Goal: Transaction & Acquisition: Book appointment/travel/reservation

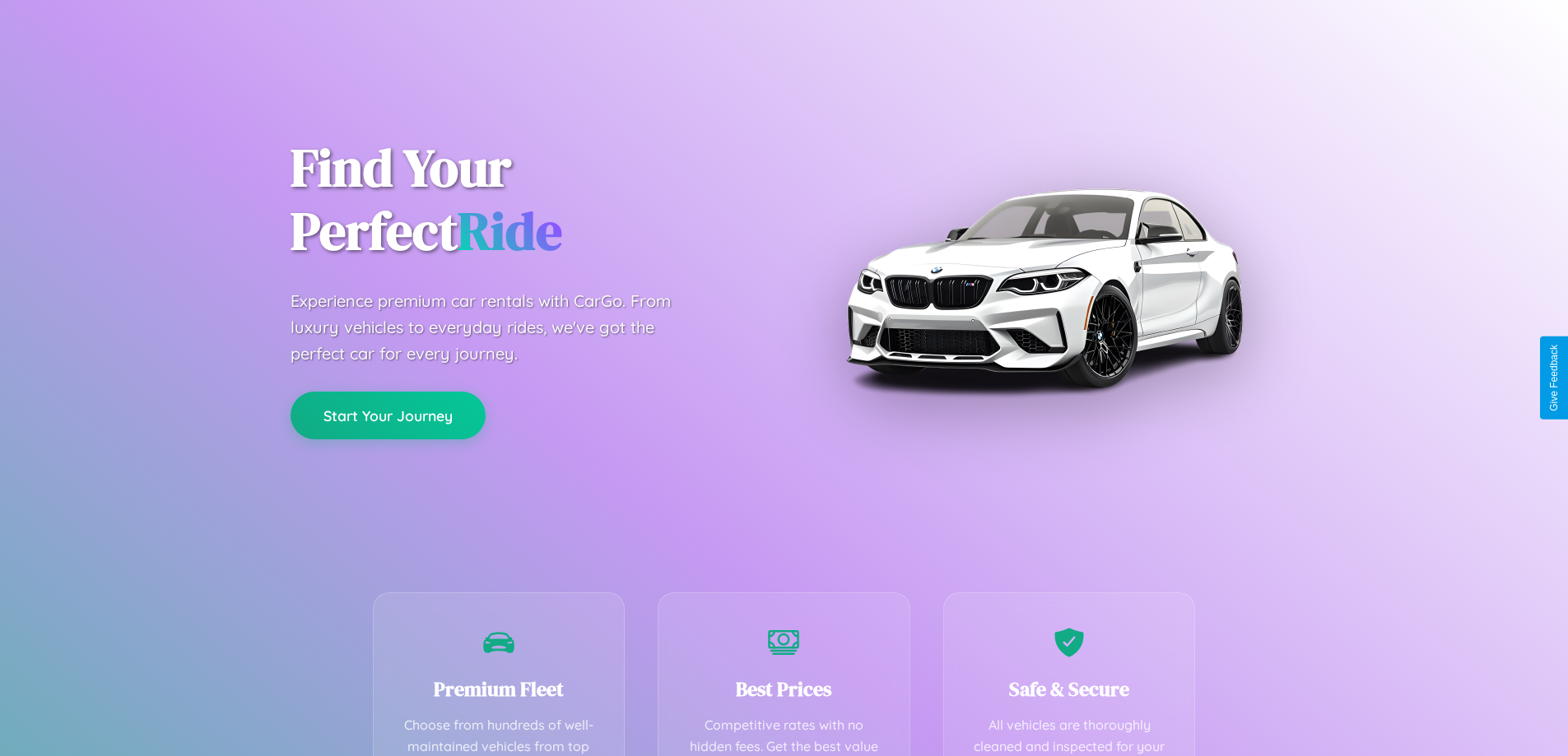
scroll to position [480, 0]
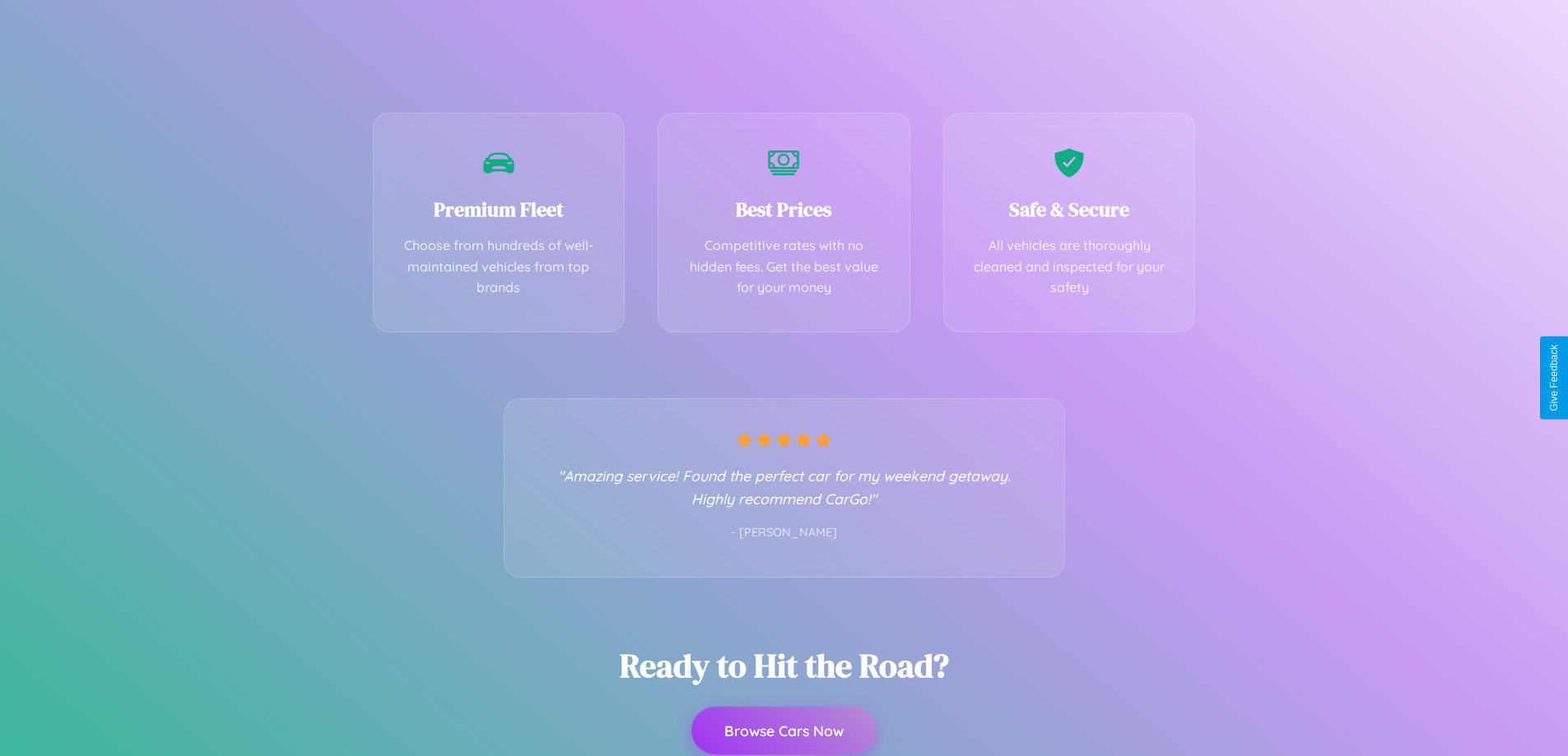
click at [783, 731] on button "Browse Cars Now" at bounding box center [784, 731] width 185 height 48
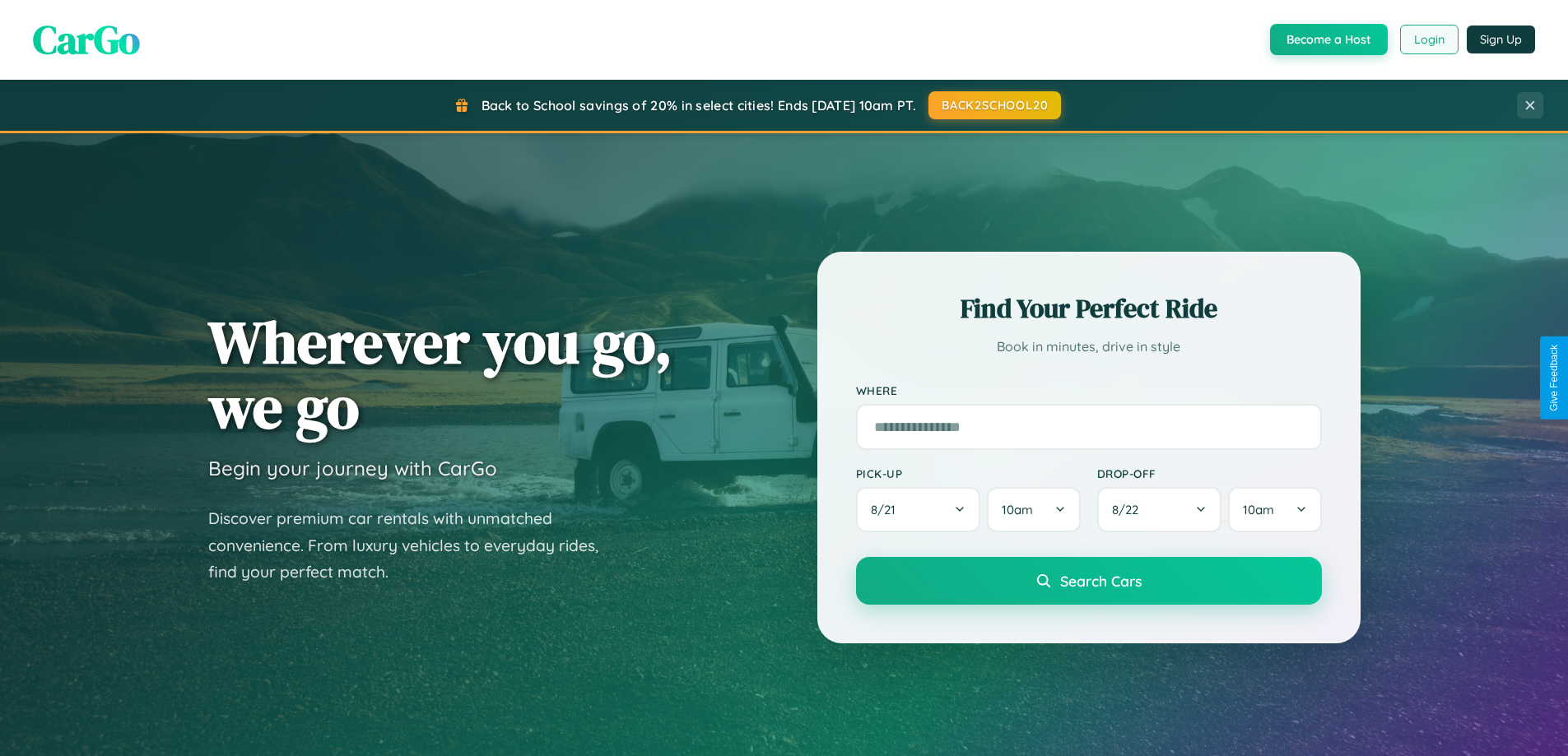
click at [1427, 40] on button "Login" at bounding box center [1429, 39] width 58 height 30
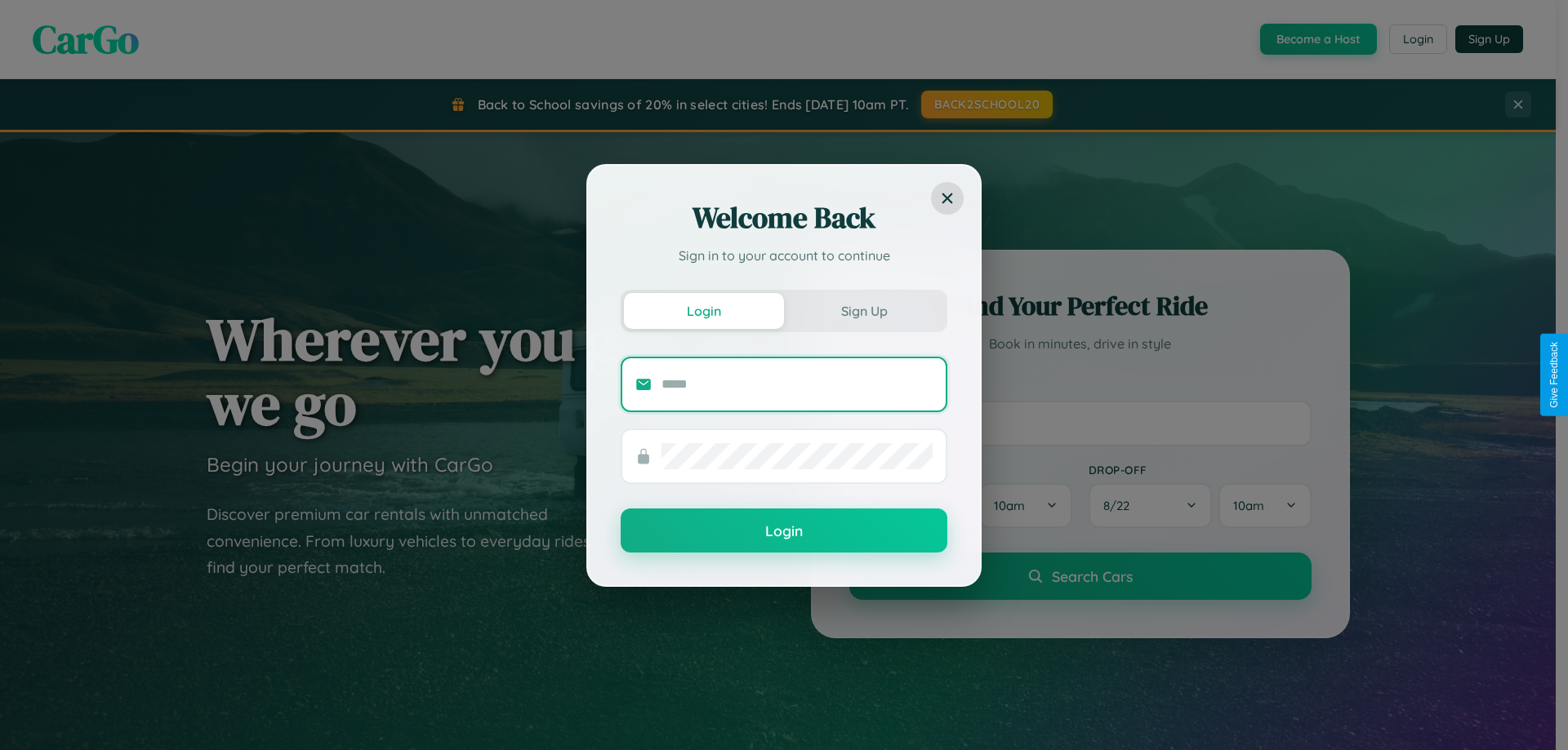
click at [797, 384] on input "text" at bounding box center [797, 384] width 271 height 26
type input "**********"
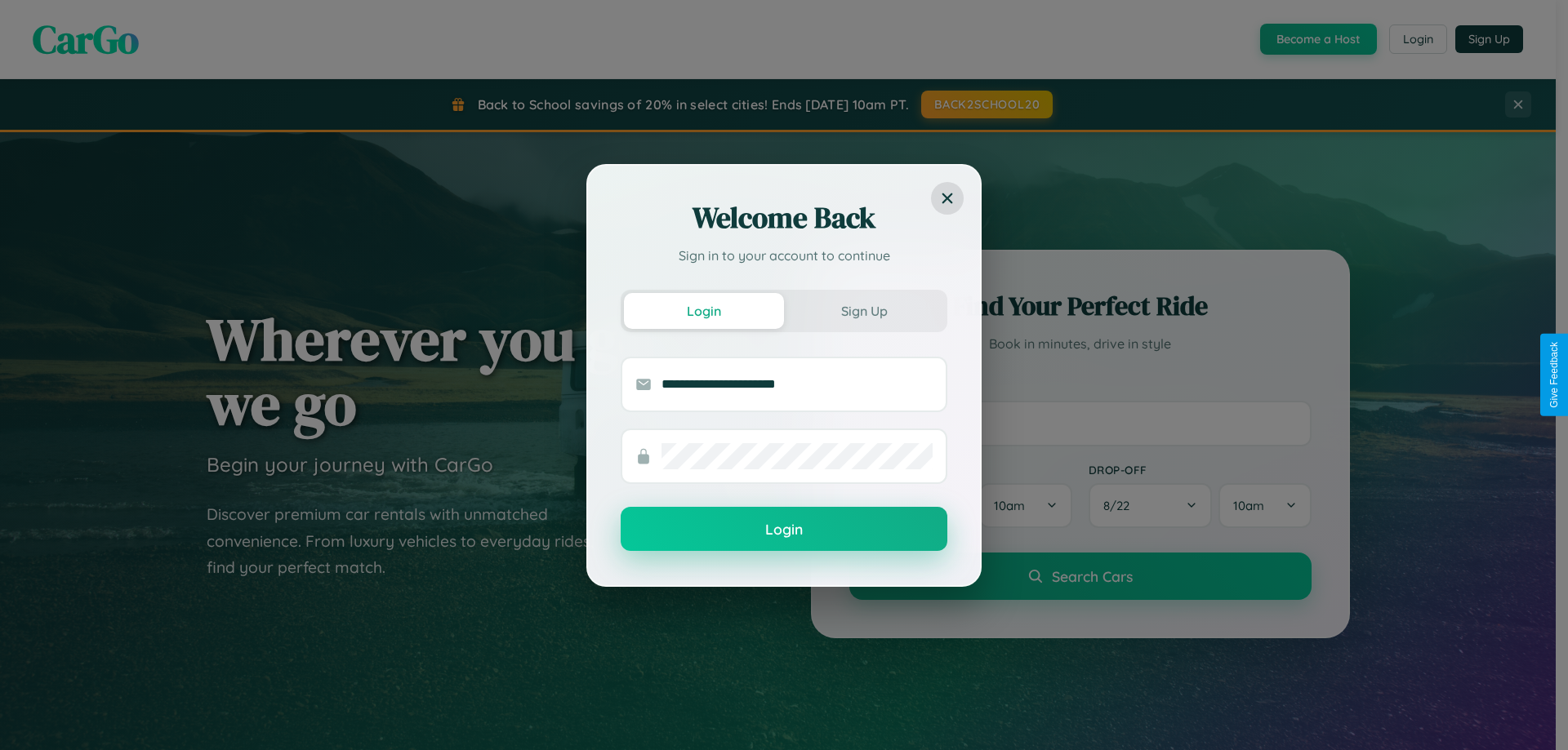
click at [784, 530] on button "Login" at bounding box center [784, 529] width 327 height 44
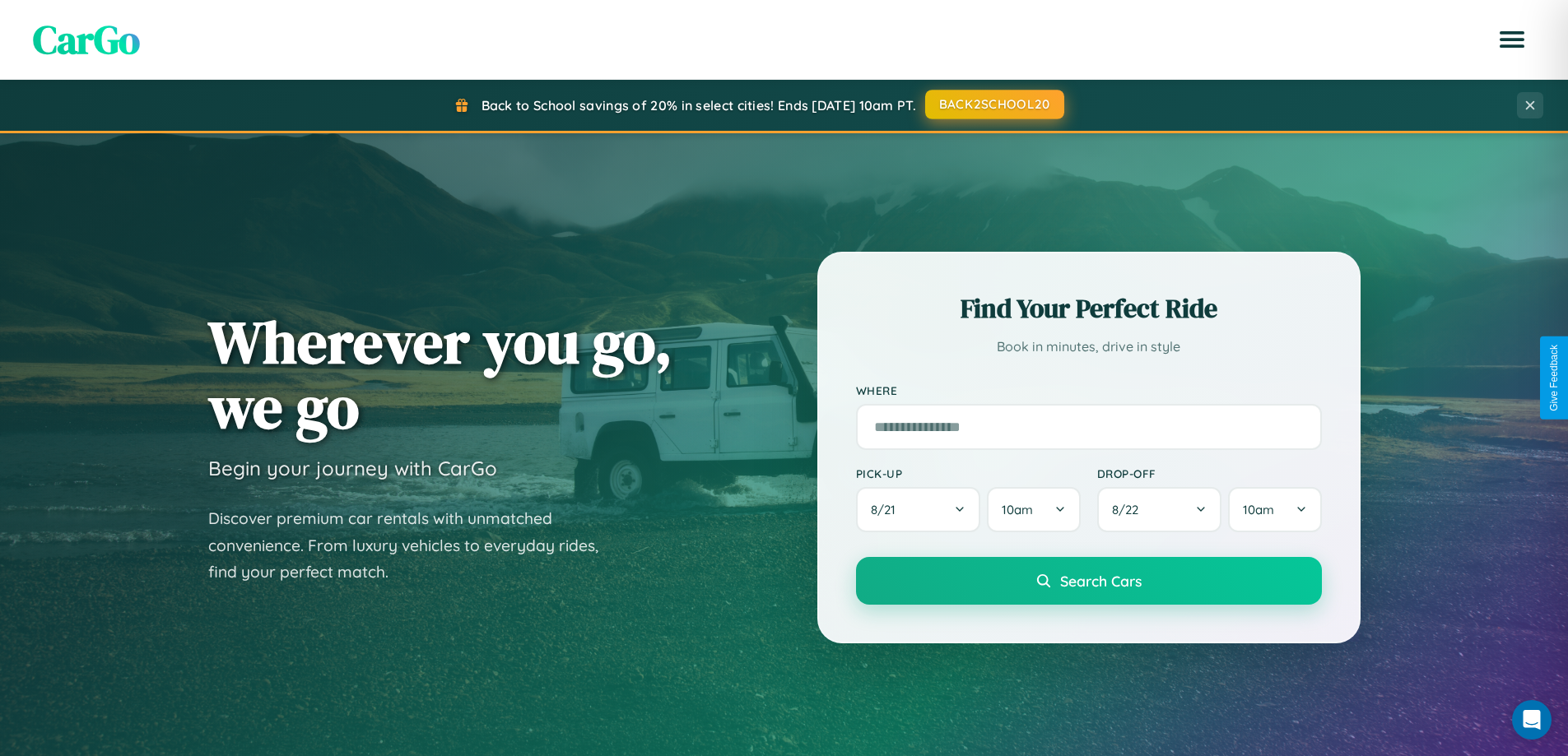
click at [994, 104] on button "BACK2SCHOOL20" at bounding box center [994, 104] width 139 height 30
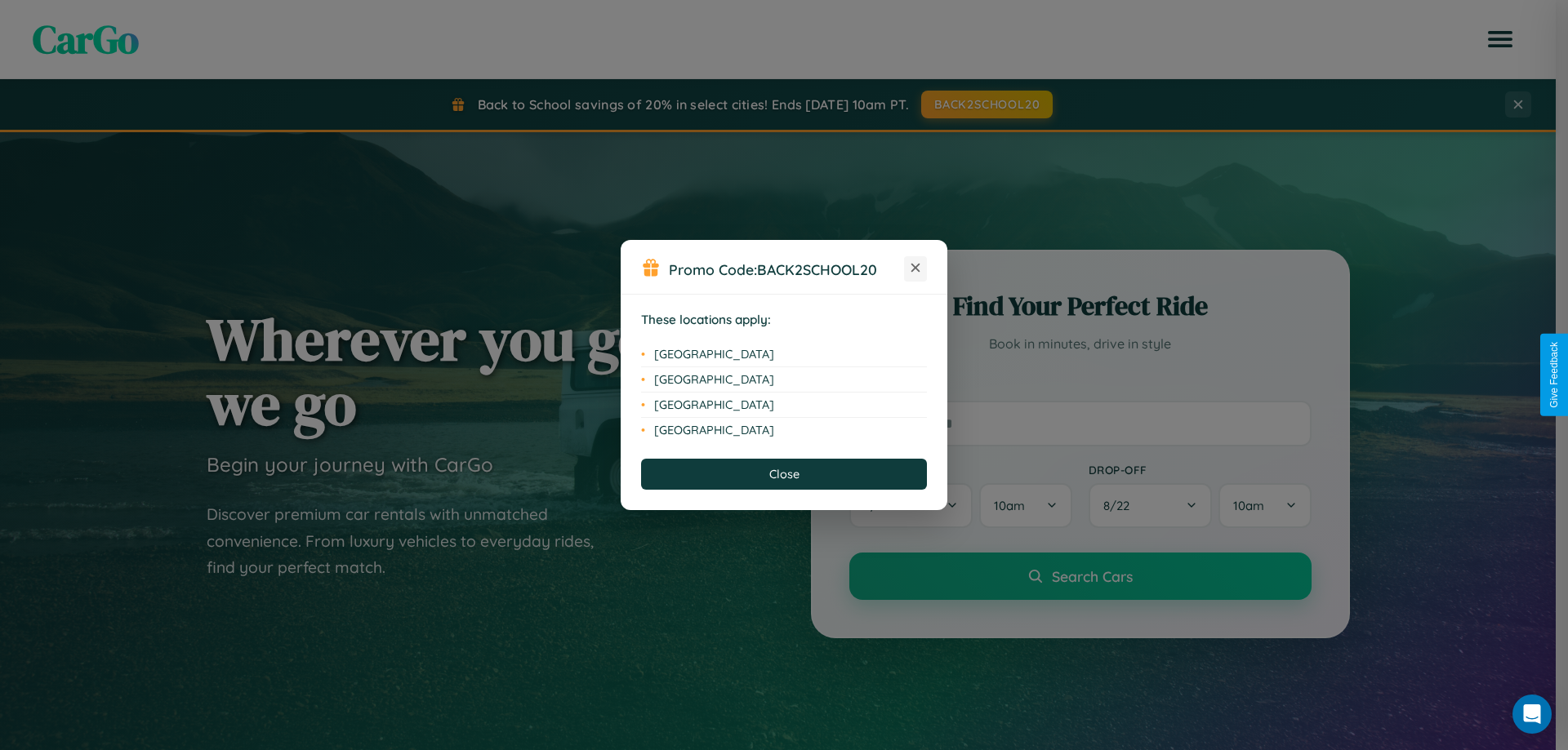
click at [916, 268] on icon at bounding box center [916, 268] width 9 height 9
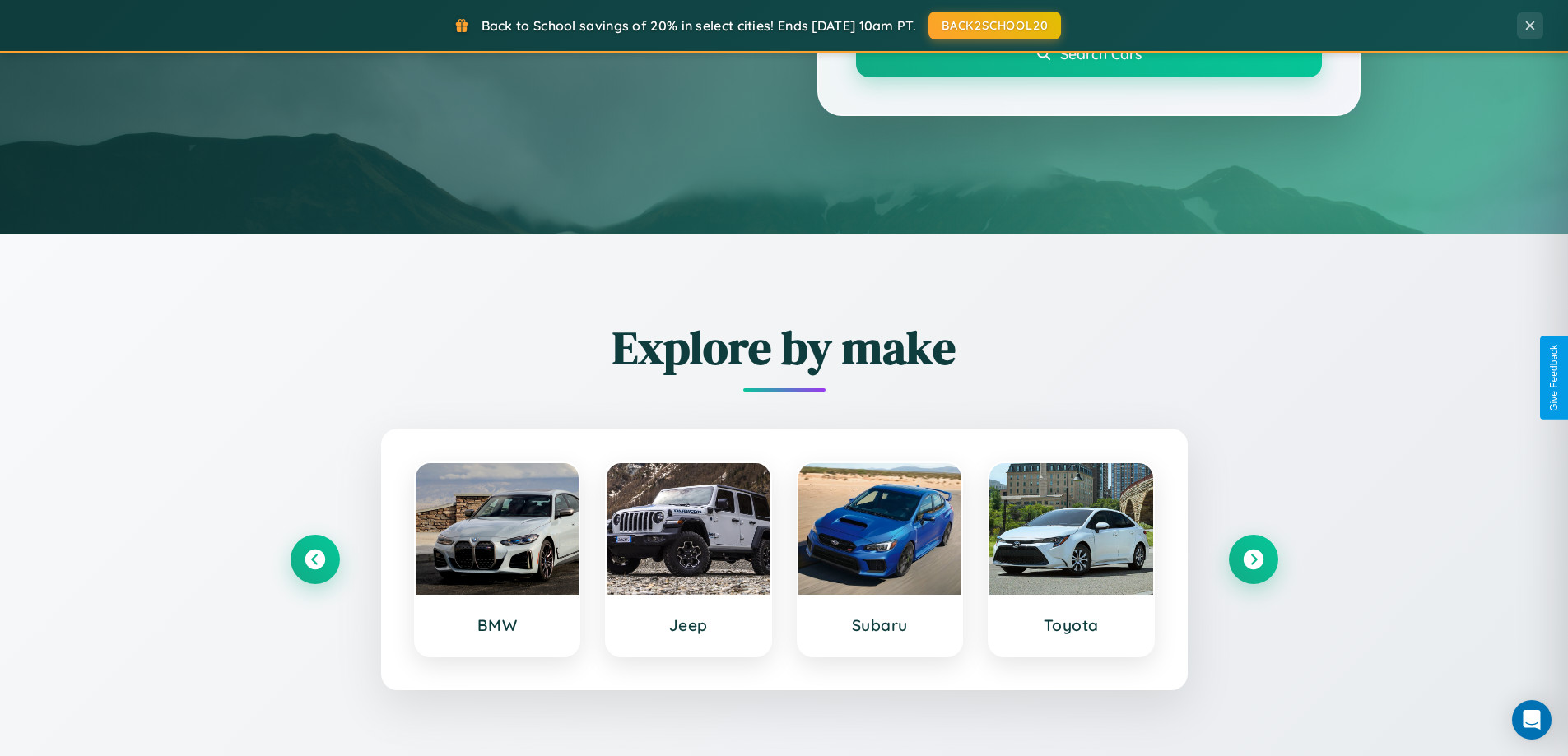
scroll to position [2645, 0]
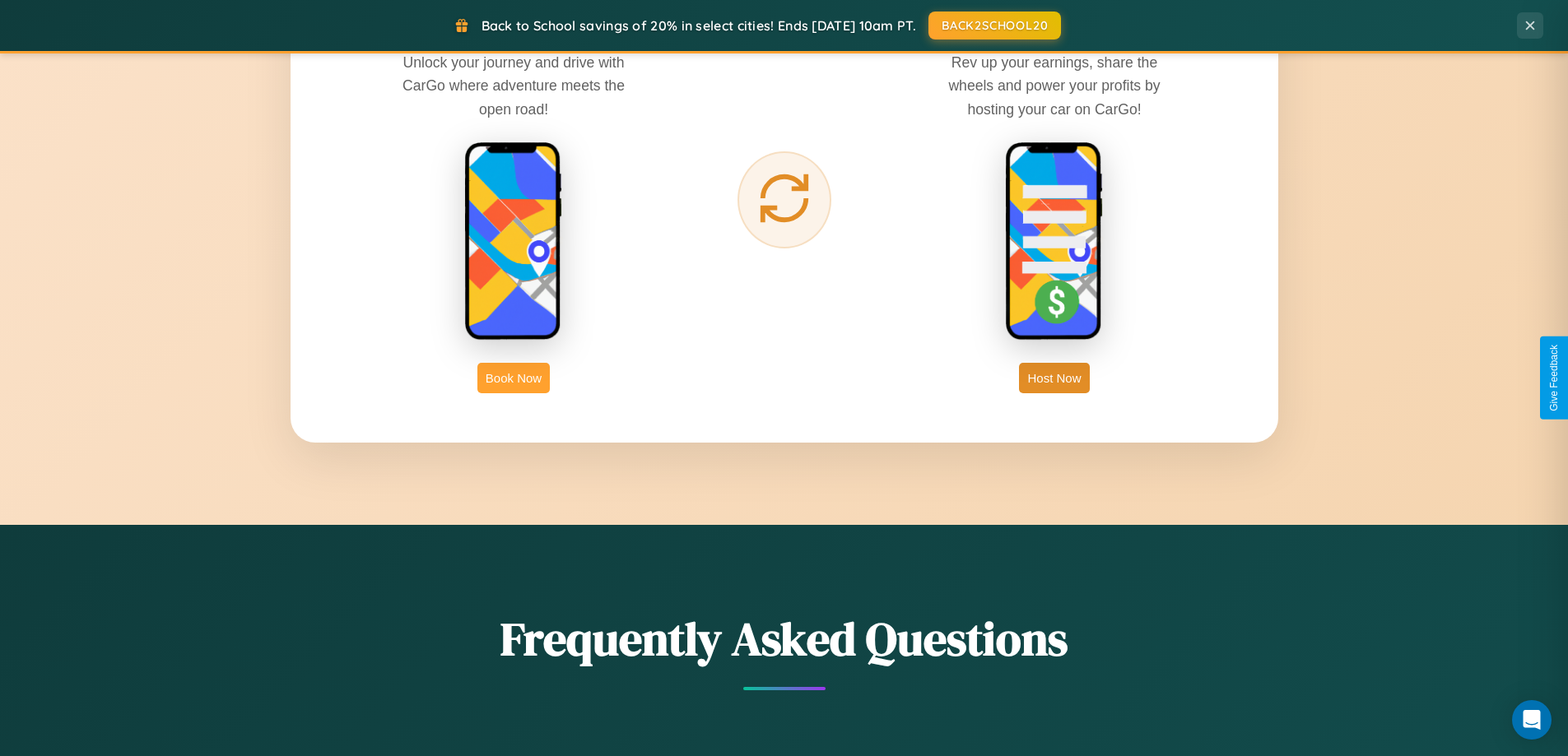
click at [514, 378] on button "Book Now" at bounding box center [514, 378] width 73 height 31
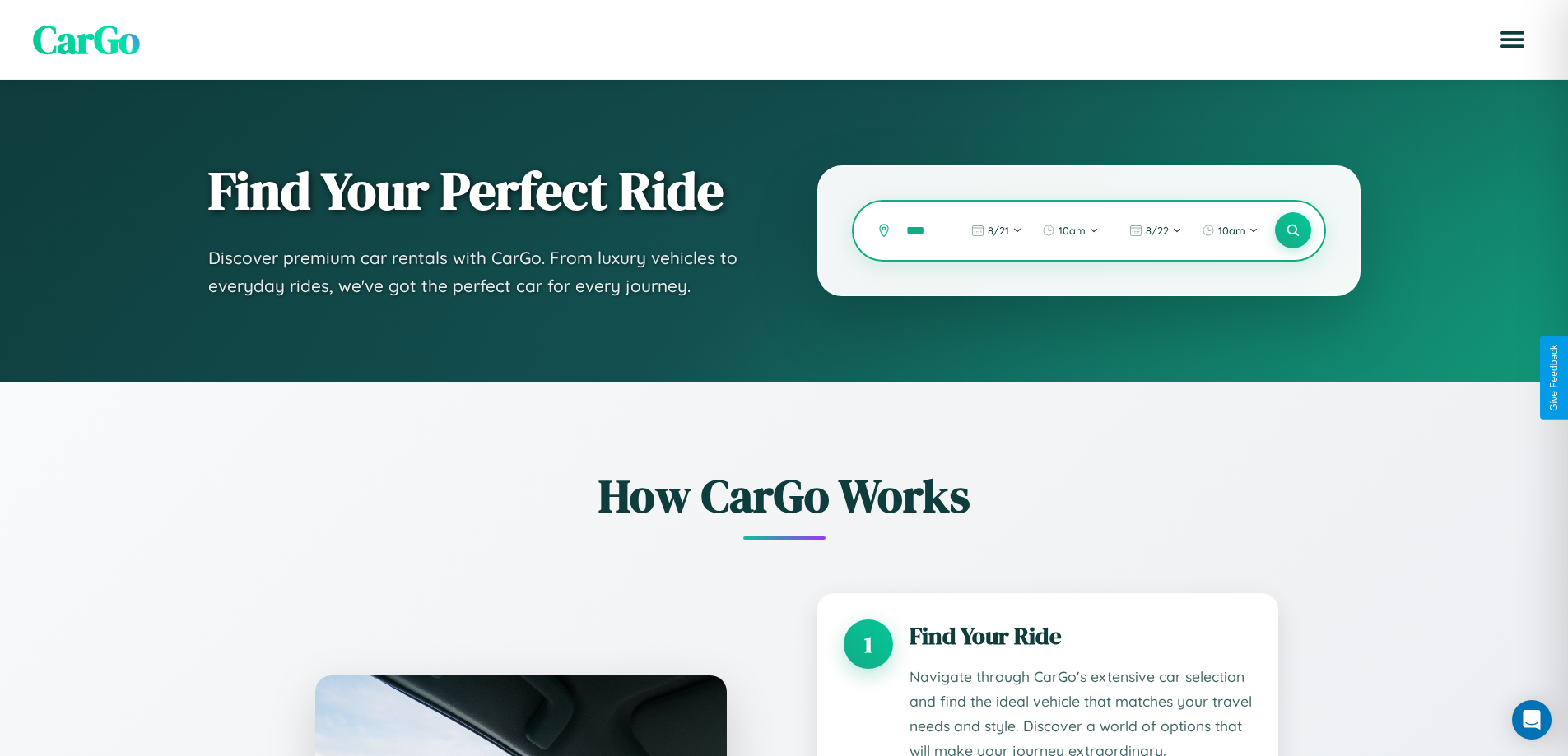
scroll to position [0, 6]
type input "*****"
